Goal: Information Seeking & Learning: Learn about a topic

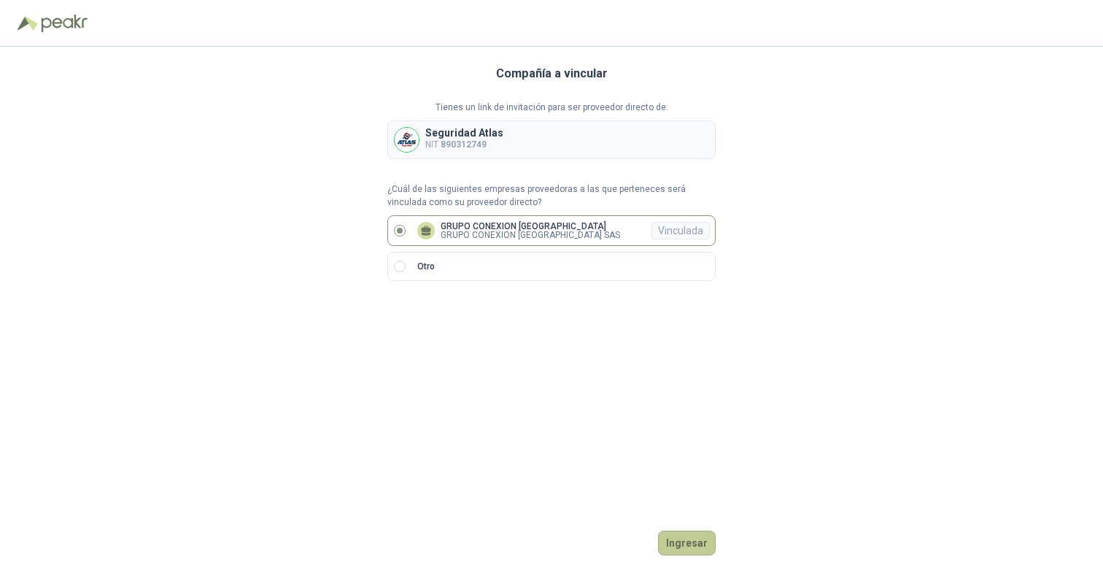
click at [678, 542] on button "Ingresar" at bounding box center [687, 542] width 58 height 25
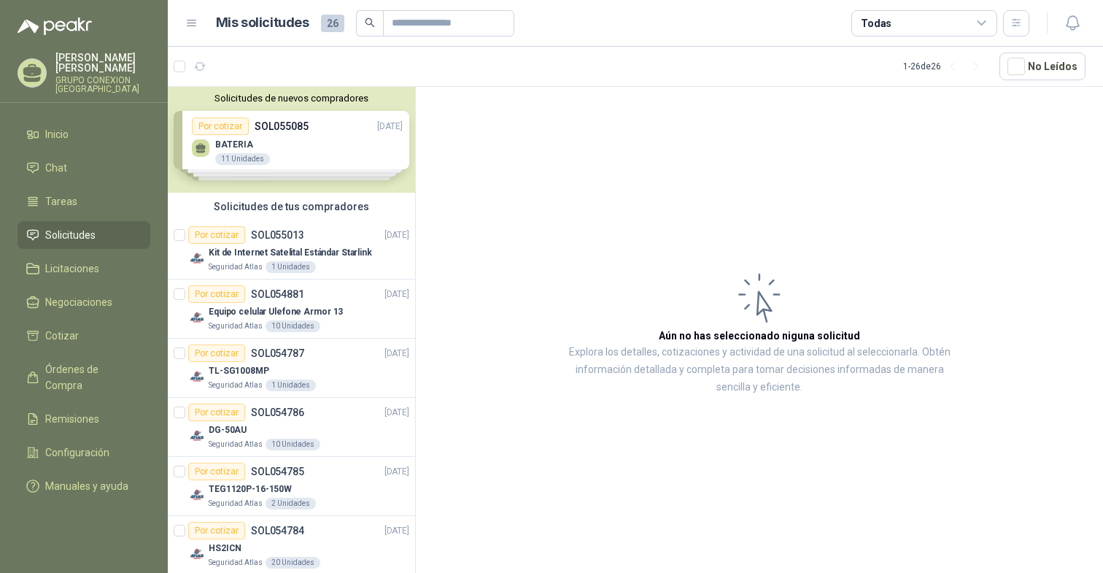
click at [107, 233] on li "Solicitudes" at bounding box center [83, 235] width 115 height 16
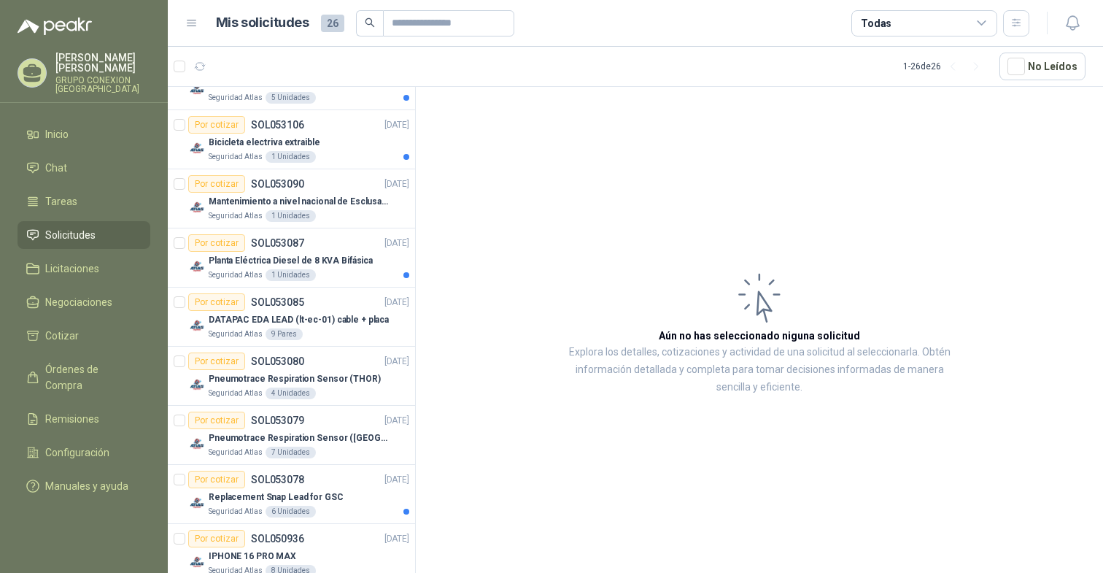
scroll to position [1053, 0]
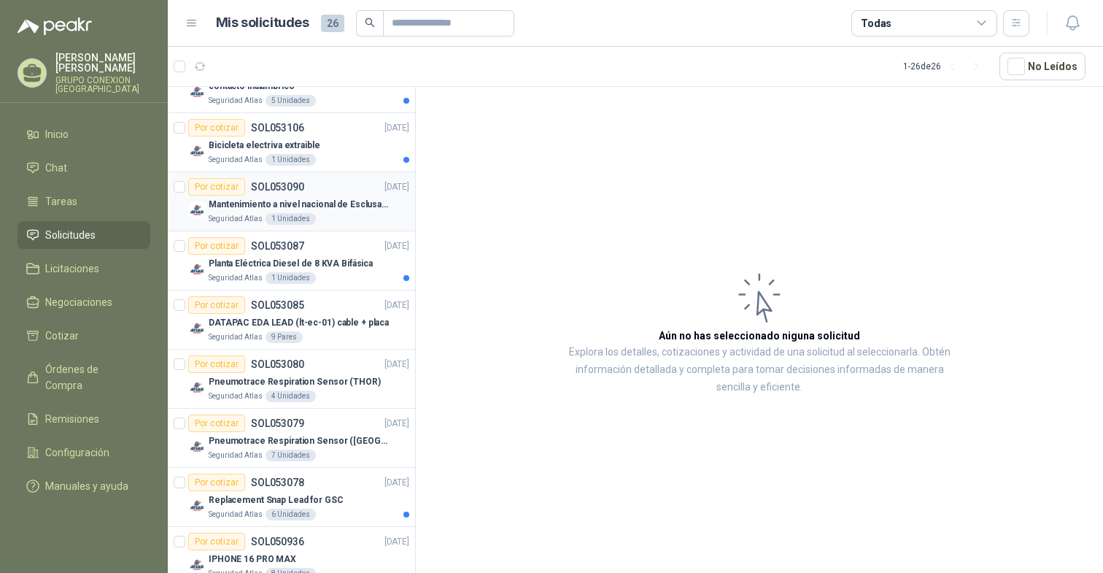
click at [319, 208] on p "Mantenimiento a nivel nacional de Esclusas de Seguridad" at bounding box center [300, 205] width 182 height 14
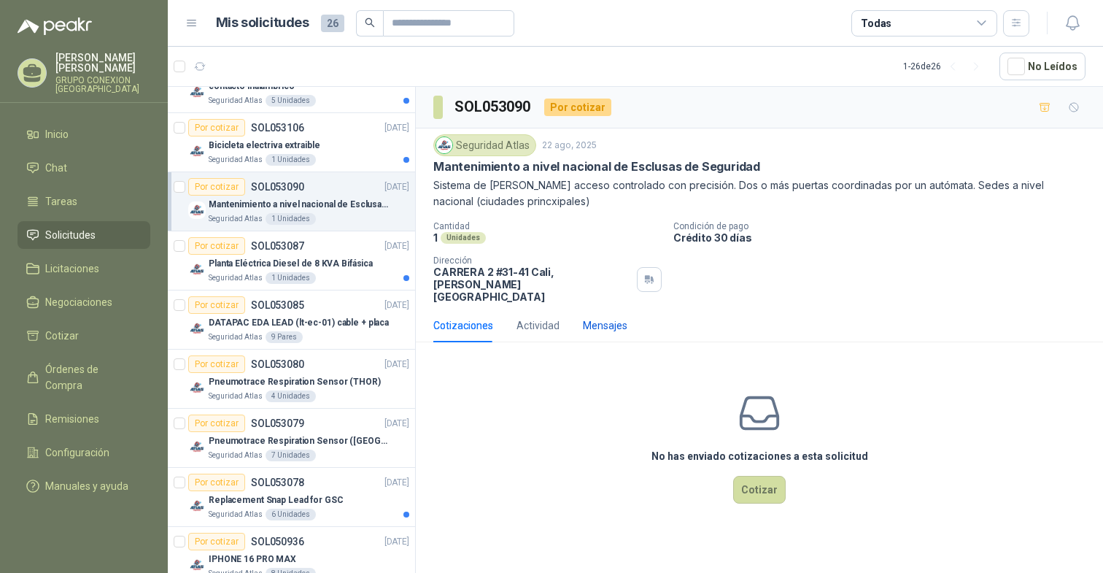
click at [593, 317] on div "Mensajes" at bounding box center [605, 325] width 45 height 16
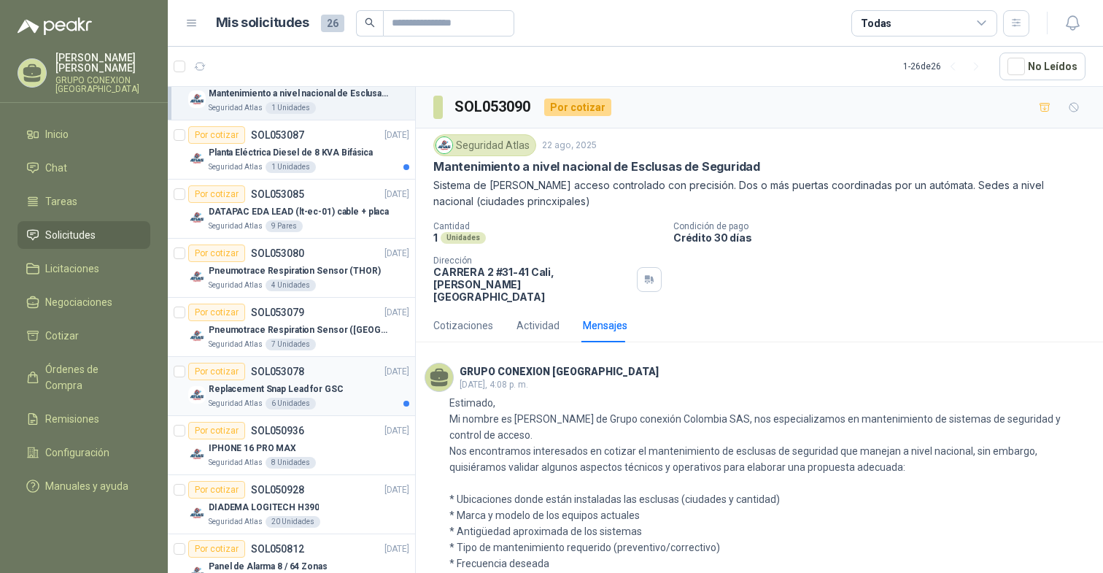
scroll to position [1199, 0]
